Goal: Contribute content

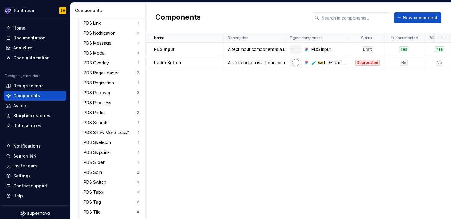
scroll to position [1019, 0]
click at [43, 92] on div "Components" at bounding box center [35, 96] width 63 height 10
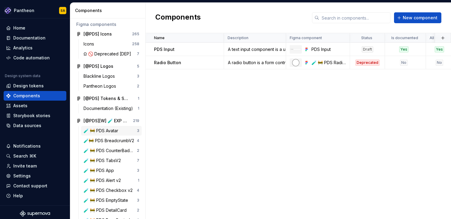
scroll to position [30, 0]
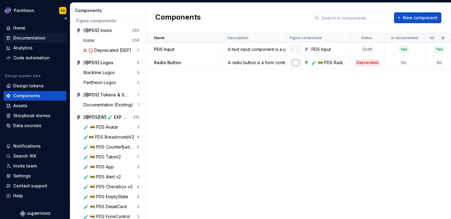
click at [35, 36] on div "Documentation" at bounding box center [29, 38] width 32 height 6
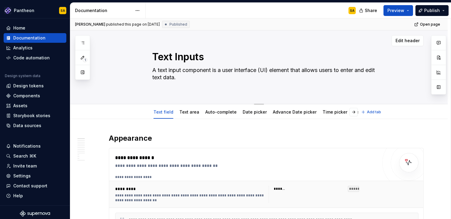
click at [157, 56] on textarea "Text Inputs" at bounding box center [265, 57] width 228 height 14
click at [402, 41] on span "Edit header" at bounding box center [407, 41] width 24 height 6
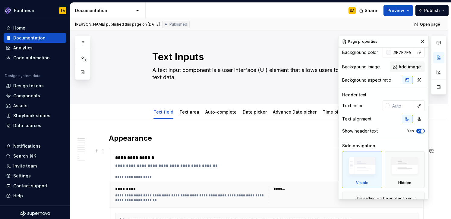
scroll to position [46, 0]
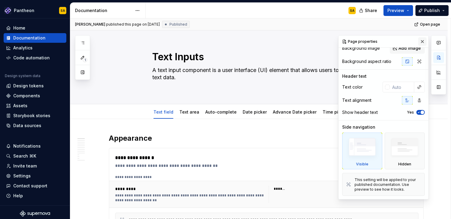
click at [422, 40] on button "button" at bounding box center [422, 41] width 8 height 8
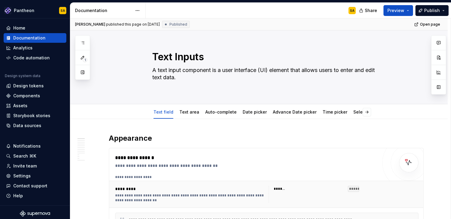
type textarea "*"
